Goal: Find contact information: Find contact information

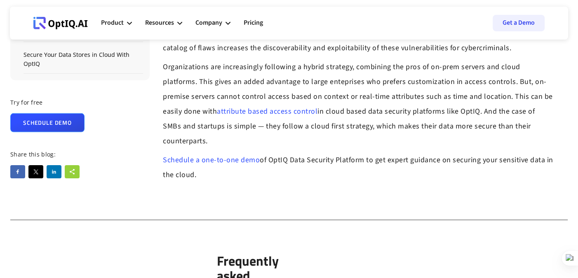
drag, startPoint x: 584, startPoint y: 26, endPoint x: 584, endPoint y: 292, distance: 266.1
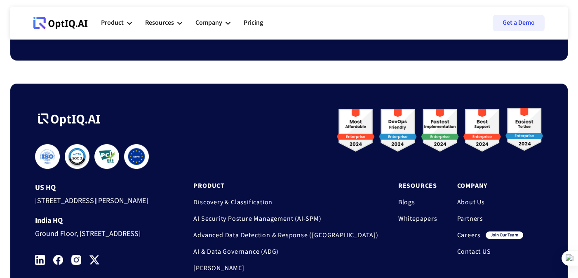
scroll to position [2549, 0]
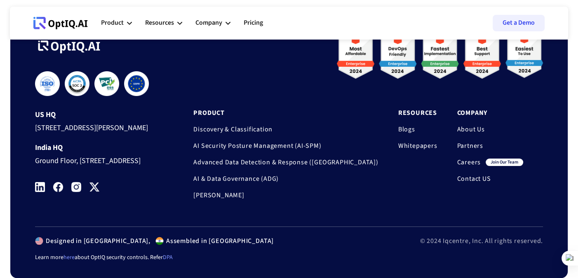
click at [473, 175] on link "Contact US" at bounding box center [490, 179] width 66 height 8
